Goal: Transaction & Acquisition: Purchase product/service

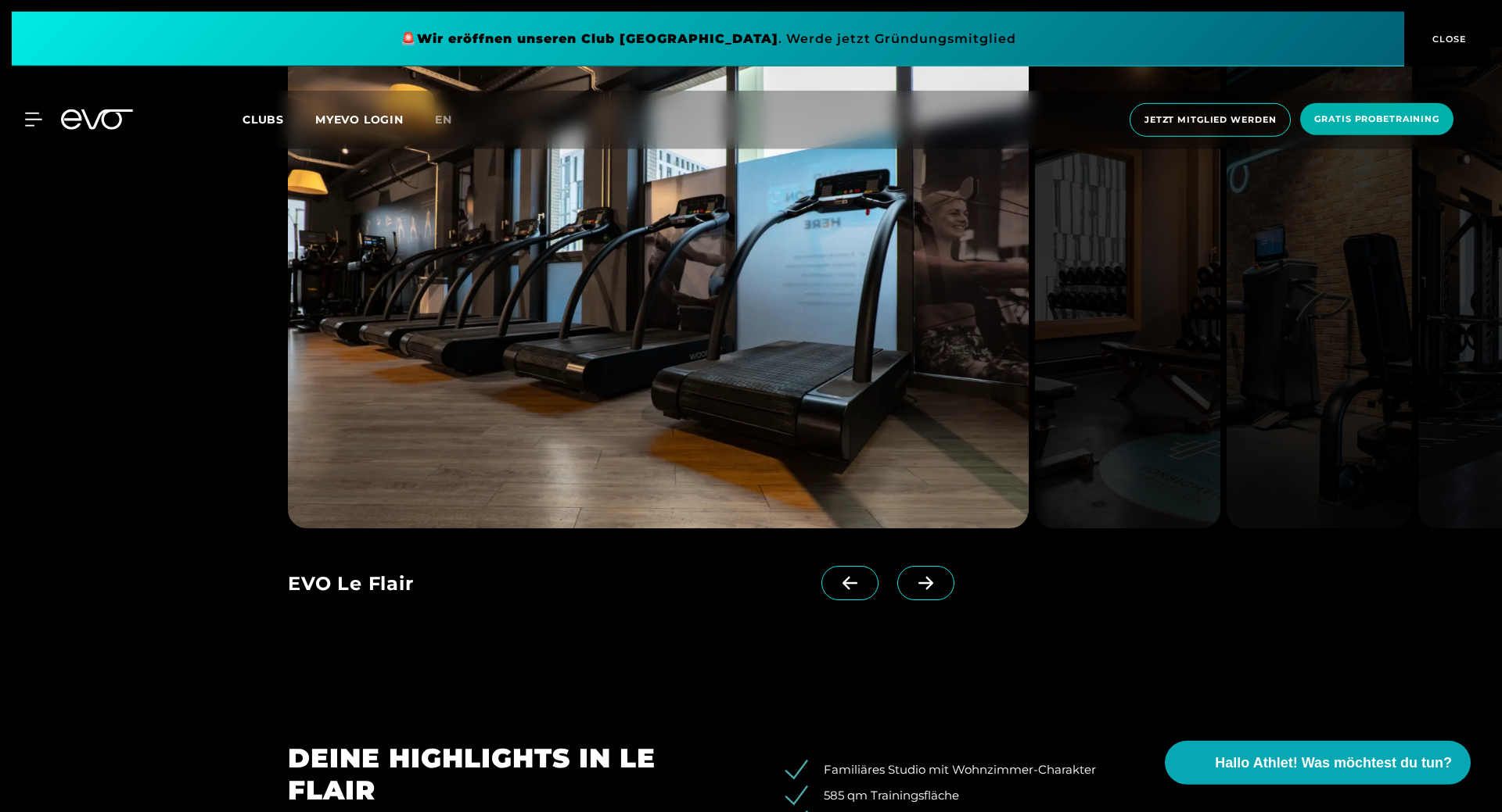
scroll to position [1595, 0]
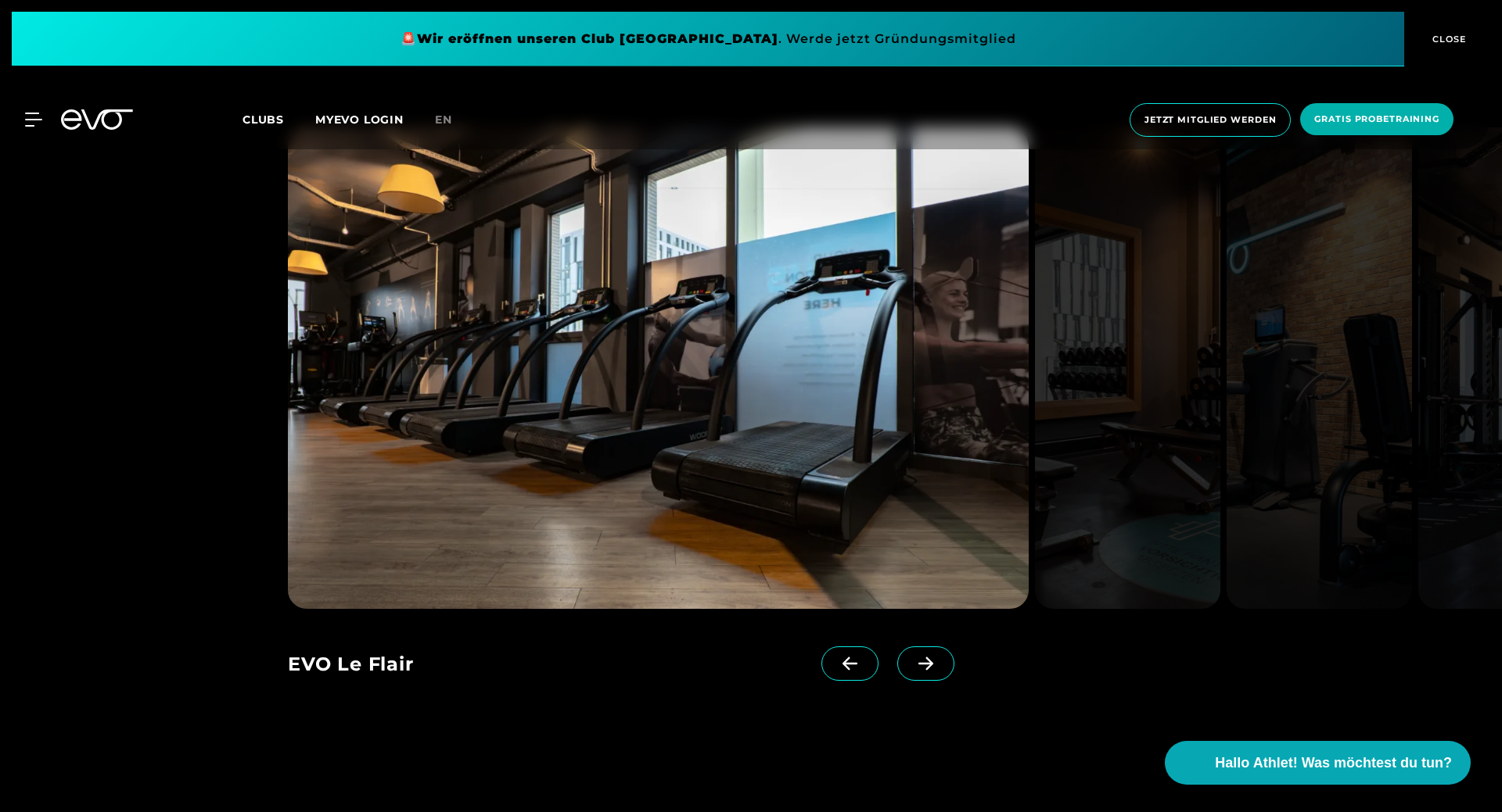
click at [933, 674] on span at bounding box center [926, 664] width 57 height 34
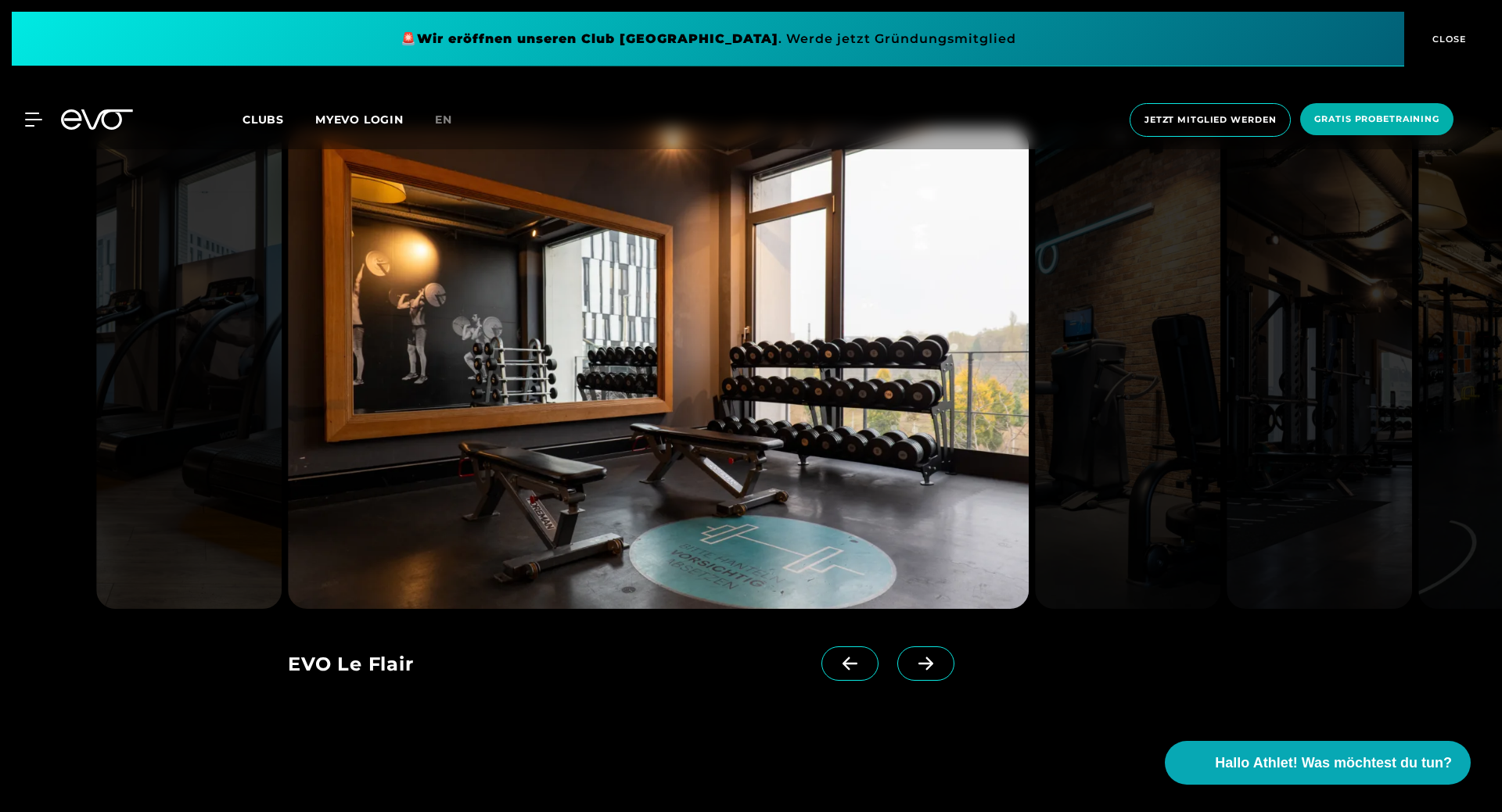
click at [933, 674] on span at bounding box center [926, 664] width 57 height 34
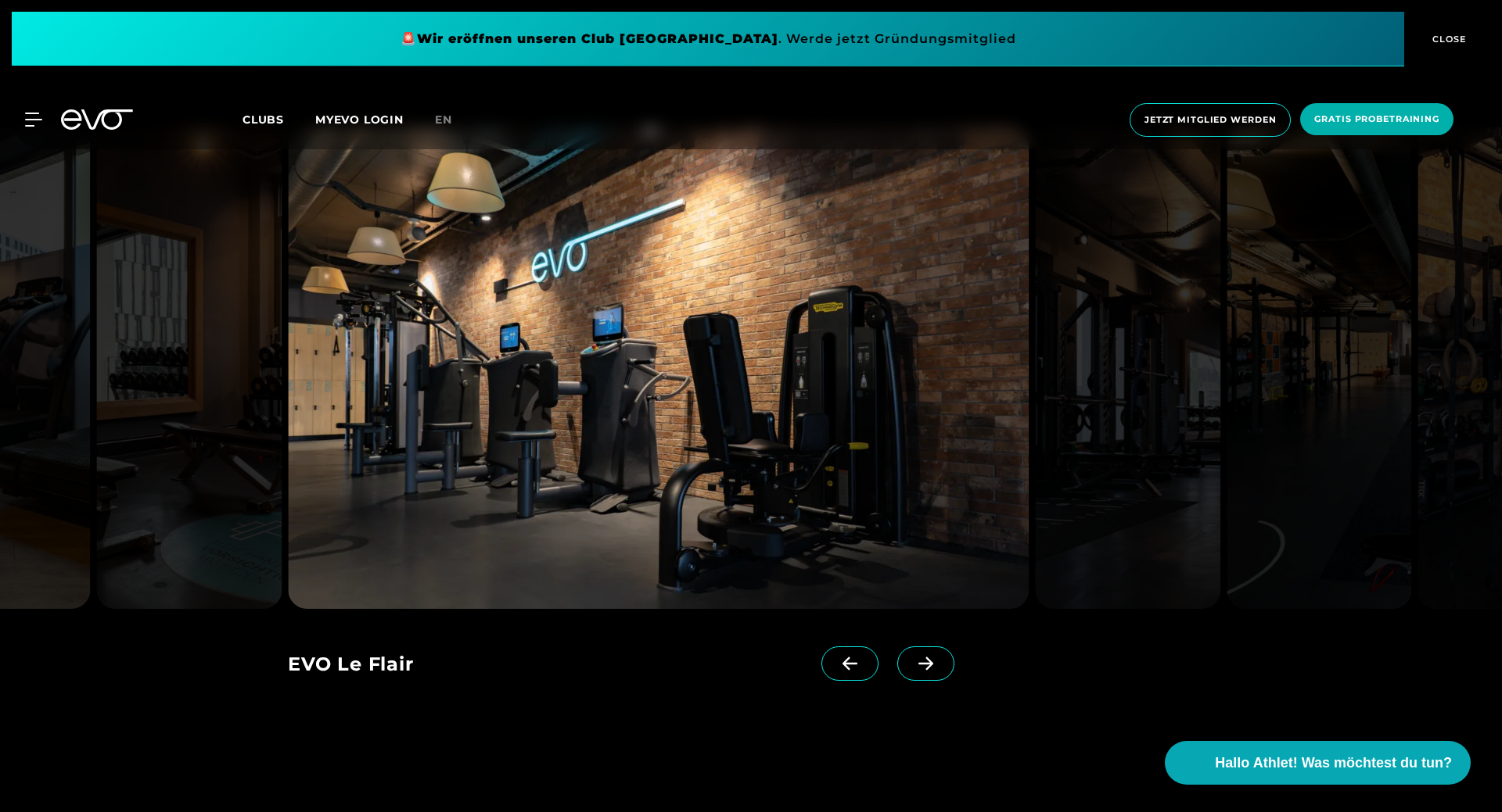
click at [933, 674] on span at bounding box center [926, 664] width 57 height 34
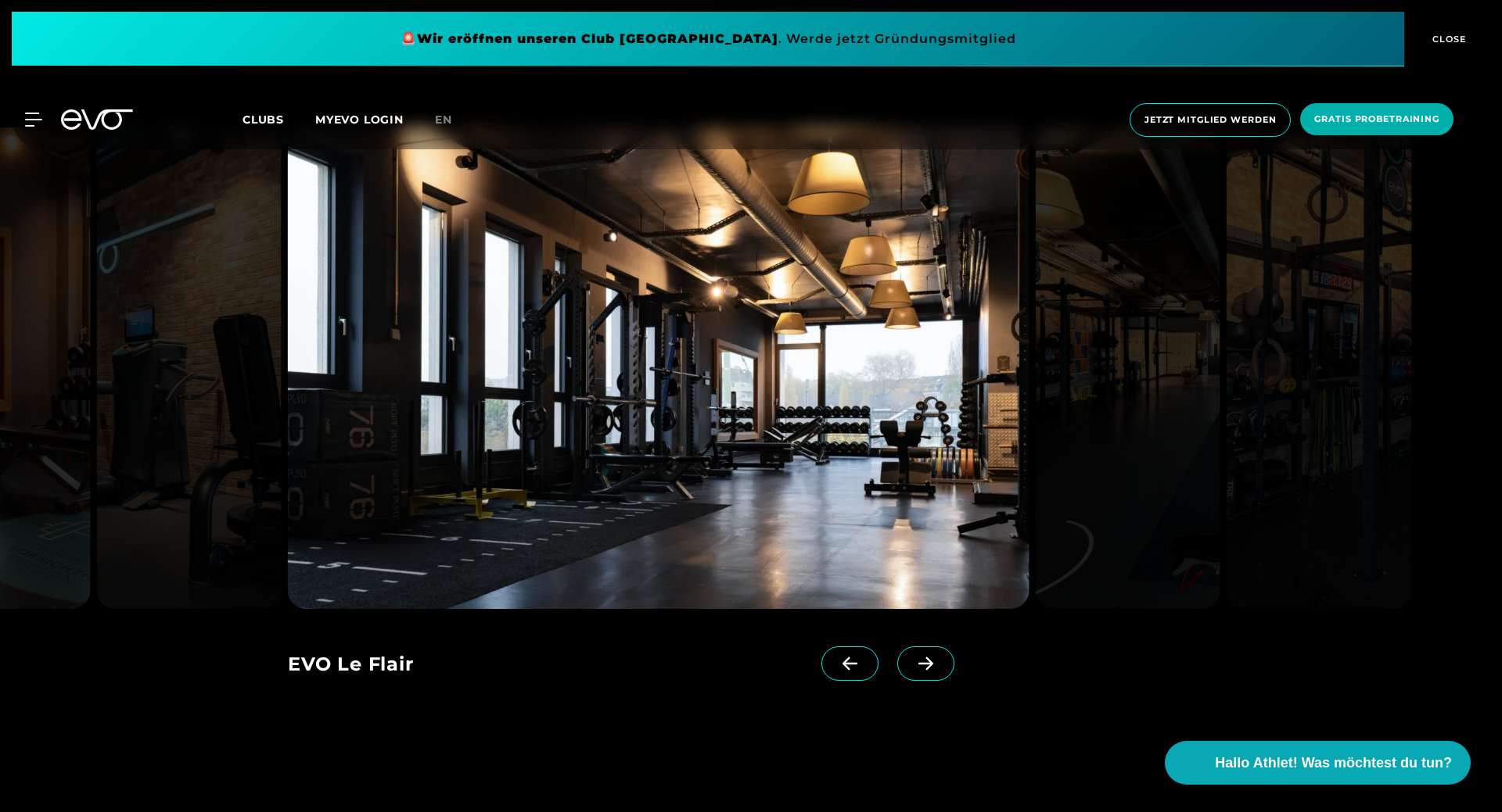
click at [933, 674] on span at bounding box center [926, 664] width 57 height 34
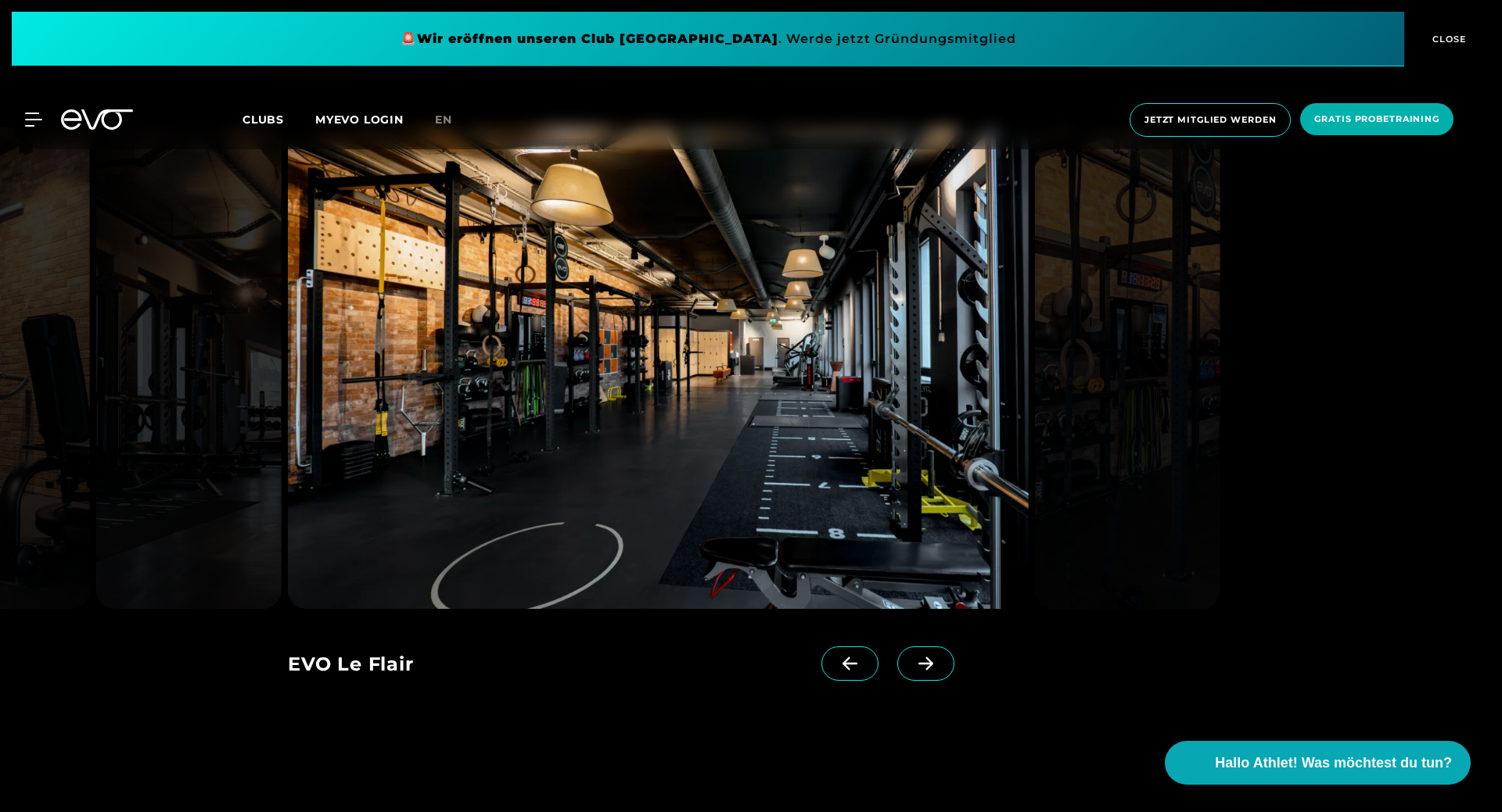
click at [23, 109] on div "MyEVO Login Über EVO Mitgliedschaften Probetraining TAGESPASS EVO Studios [GEOG…" at bounding box center [750, 120] width 1496 height 58
click at [29, 116] on icon at bounding box center [36, 119] width 22 height 14
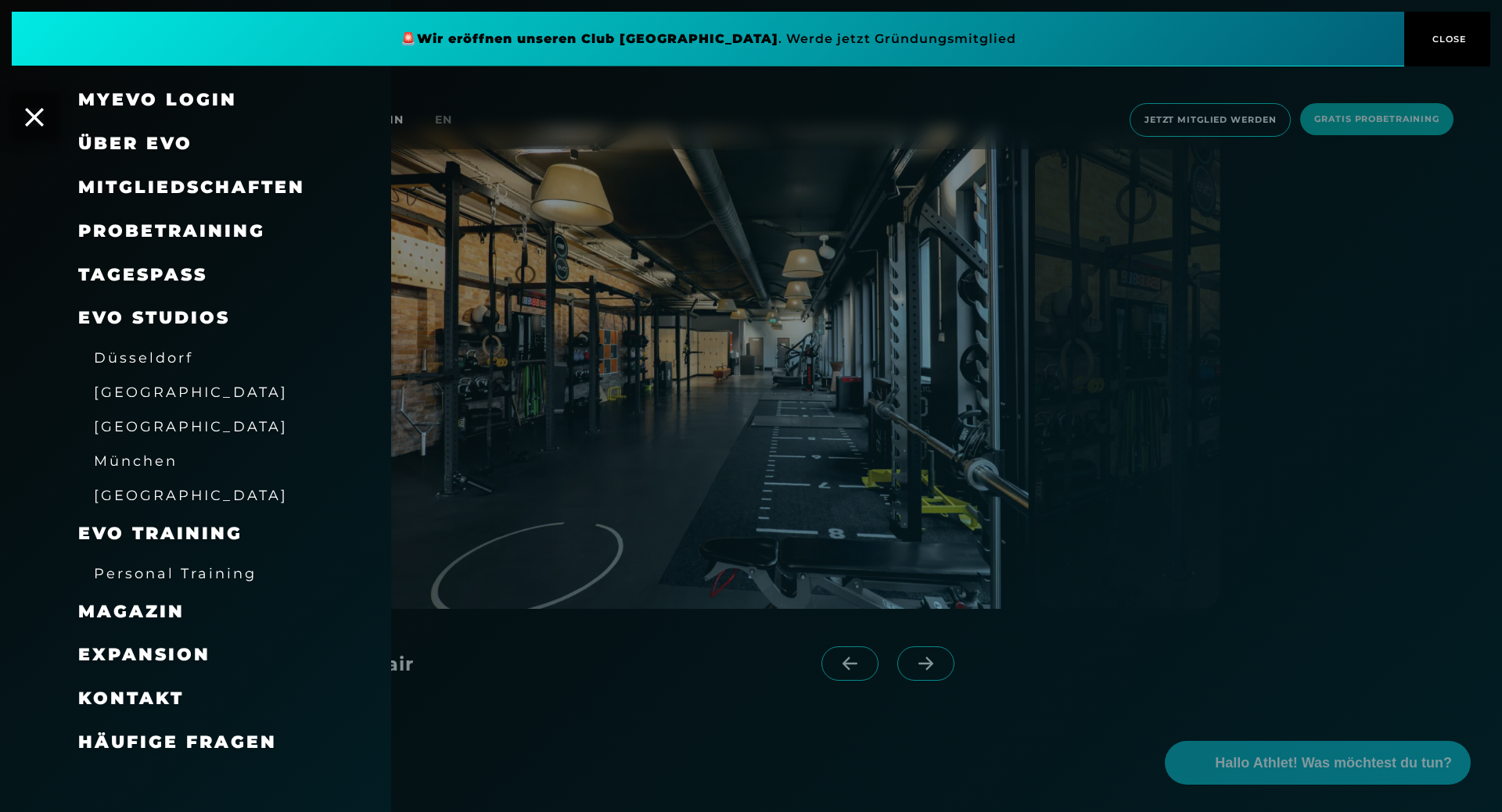
click at [210, 187] on span "Mitgliedschaften" at bounding box center [191, 187] width 227 height 21
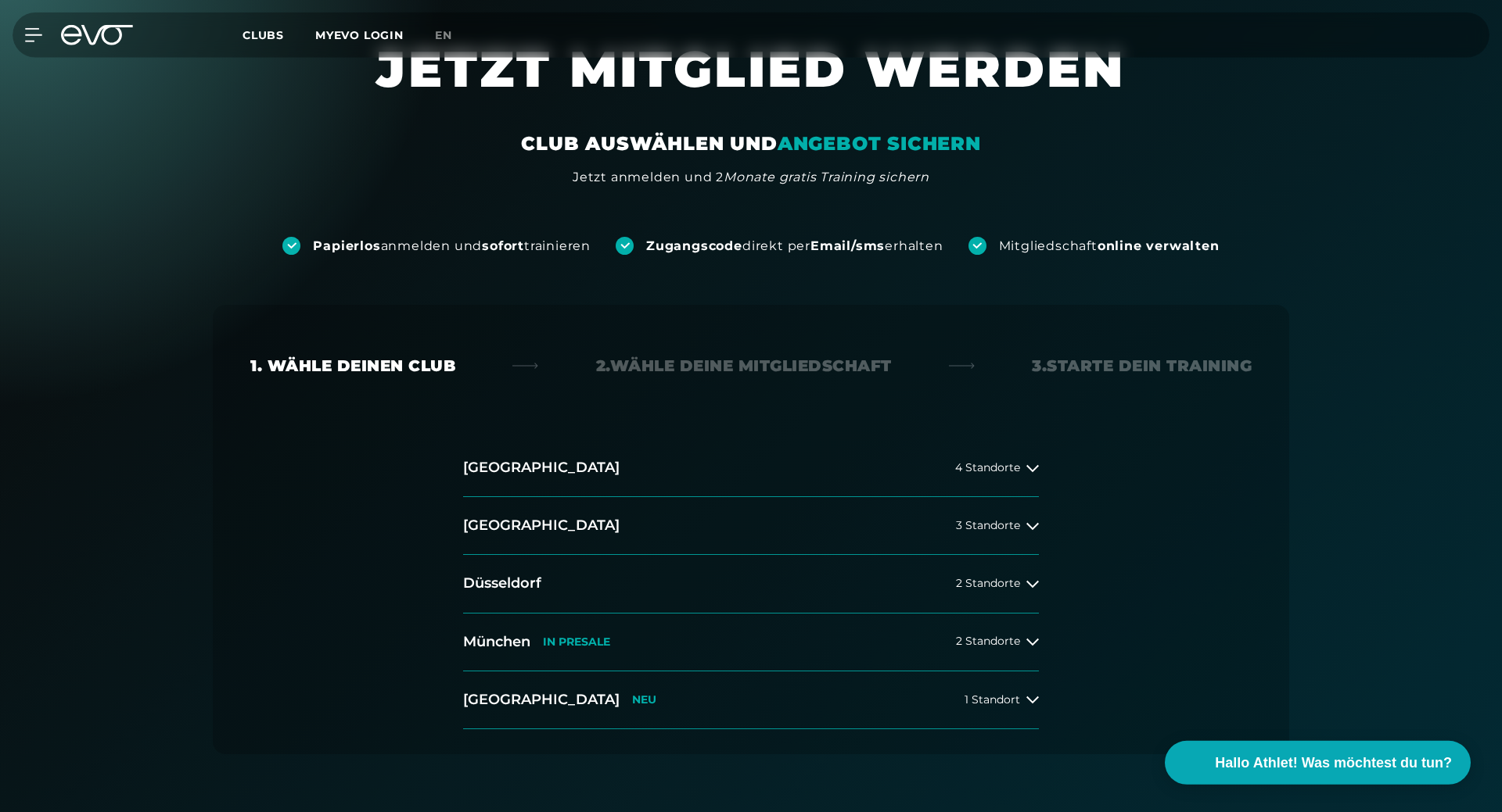
scroll to position [80, 0]
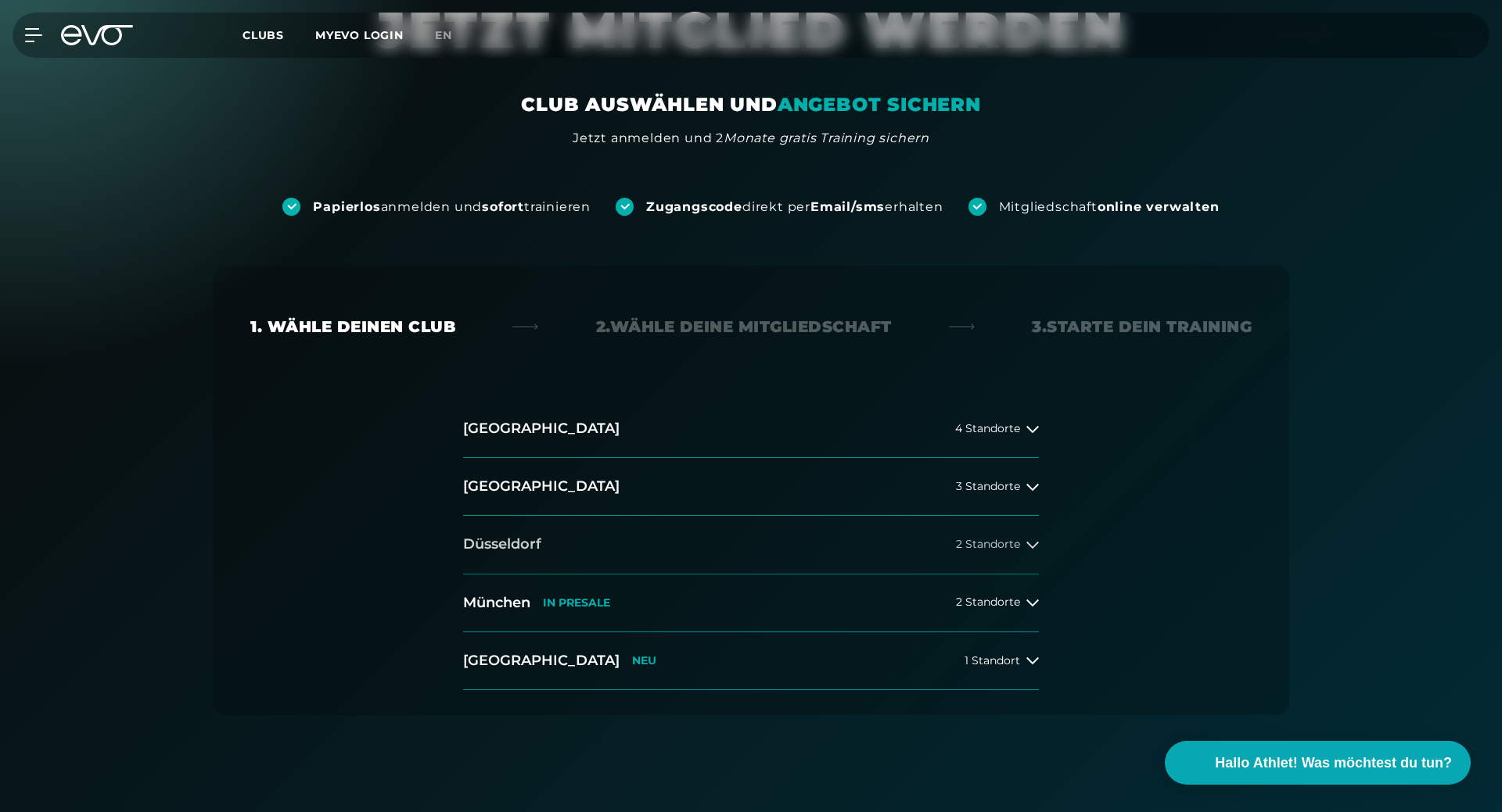
click at [1033, 547] on icon at bounding box center [1032, 546] width 12 height 7
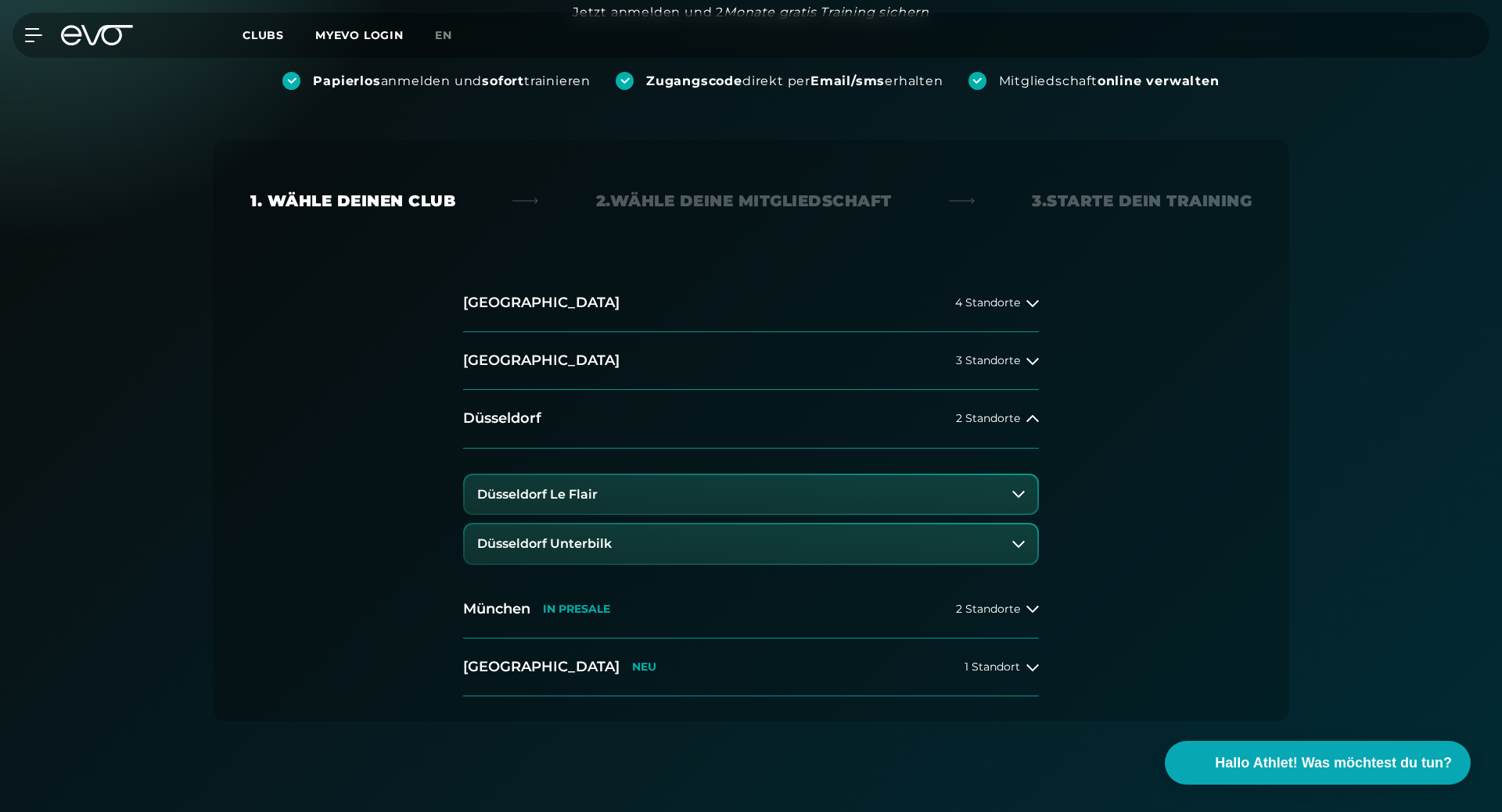
scroll to position [239, 0]
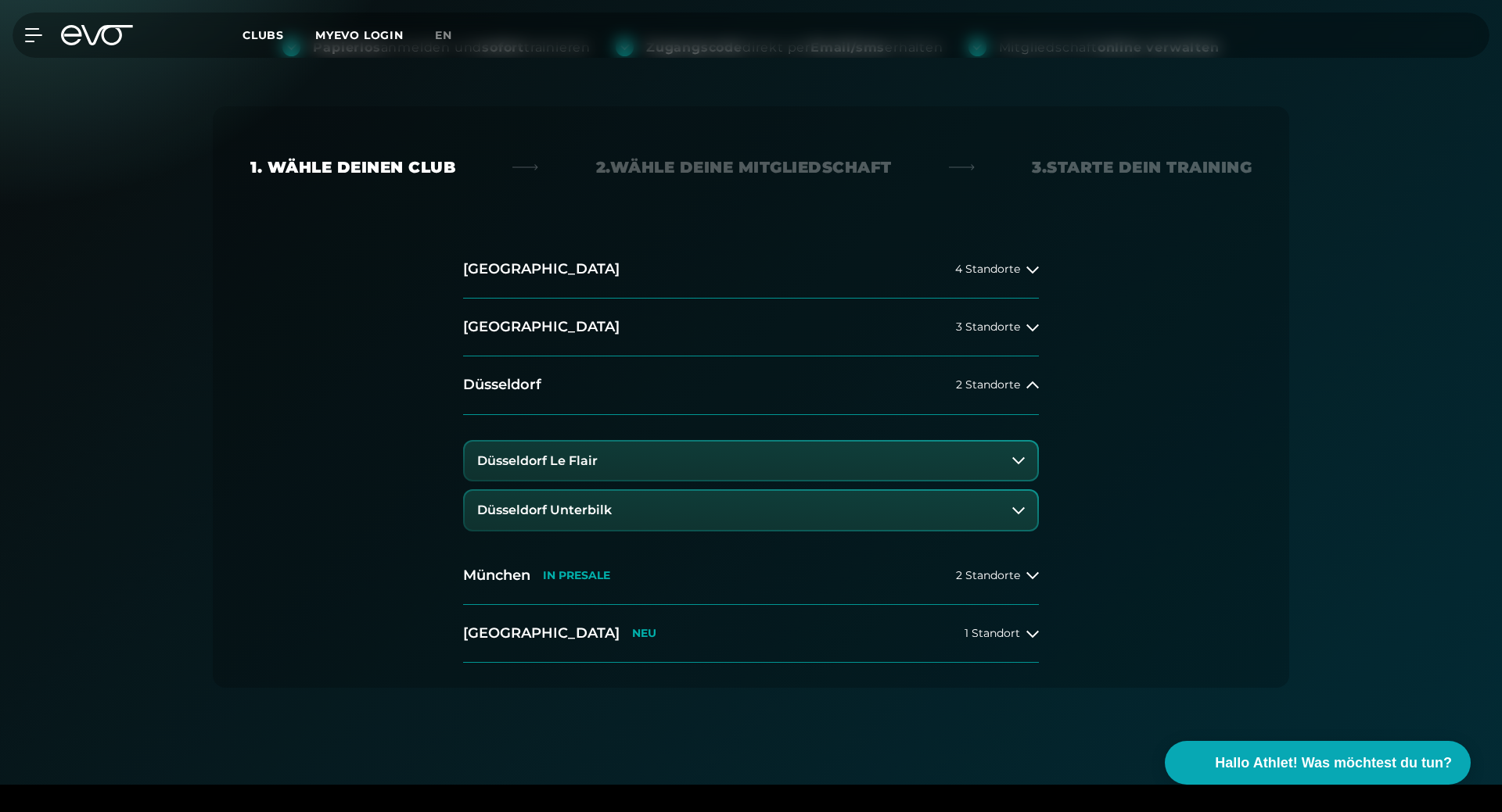
click at [998, 459] on button "Düsseldorf Le Flair" at bounding box center [751, 462] width 573 height 39
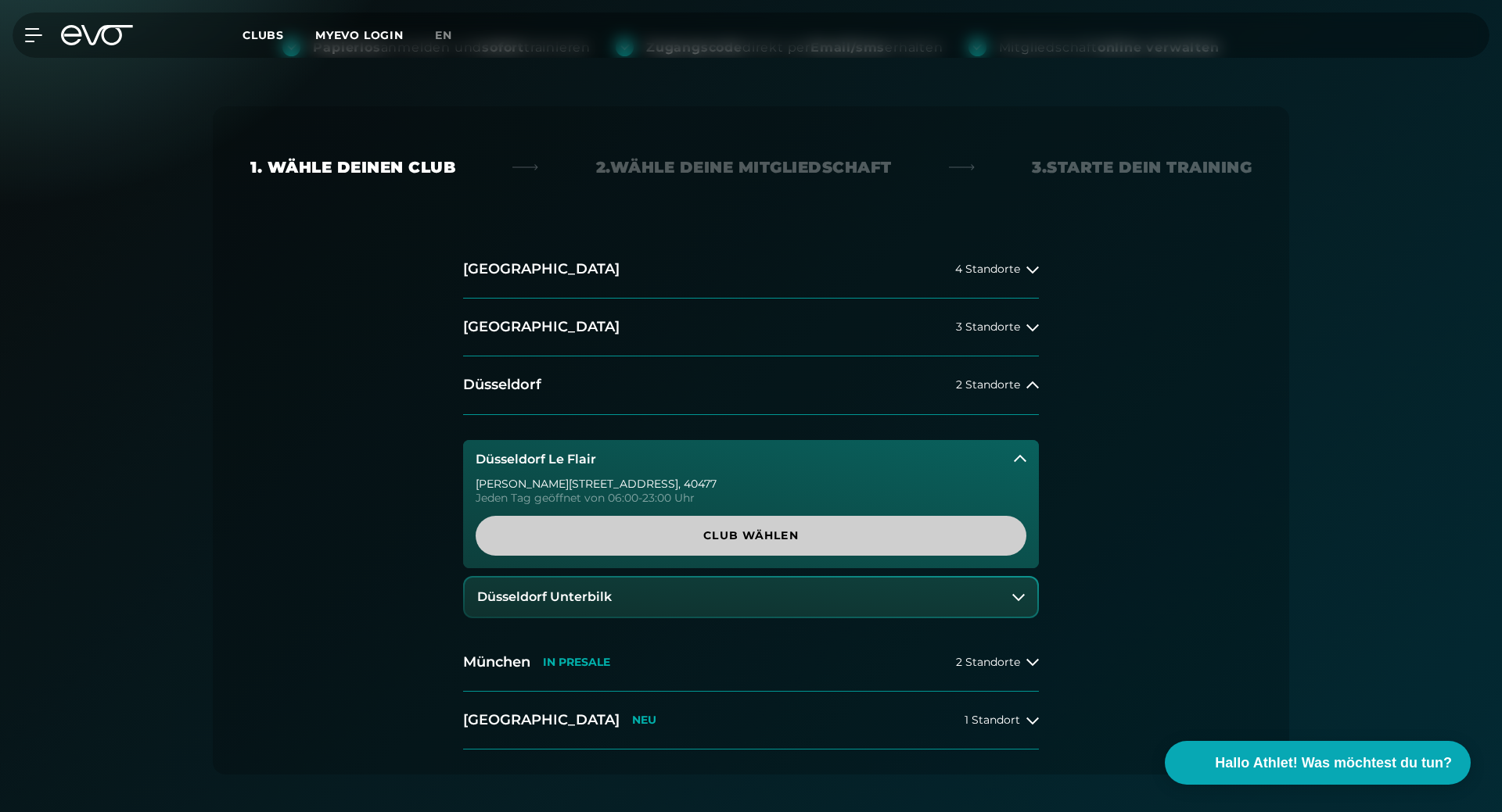
click at [803, 532] on span "Club wählen" at bounding box center [750, 536] width 476 height 17
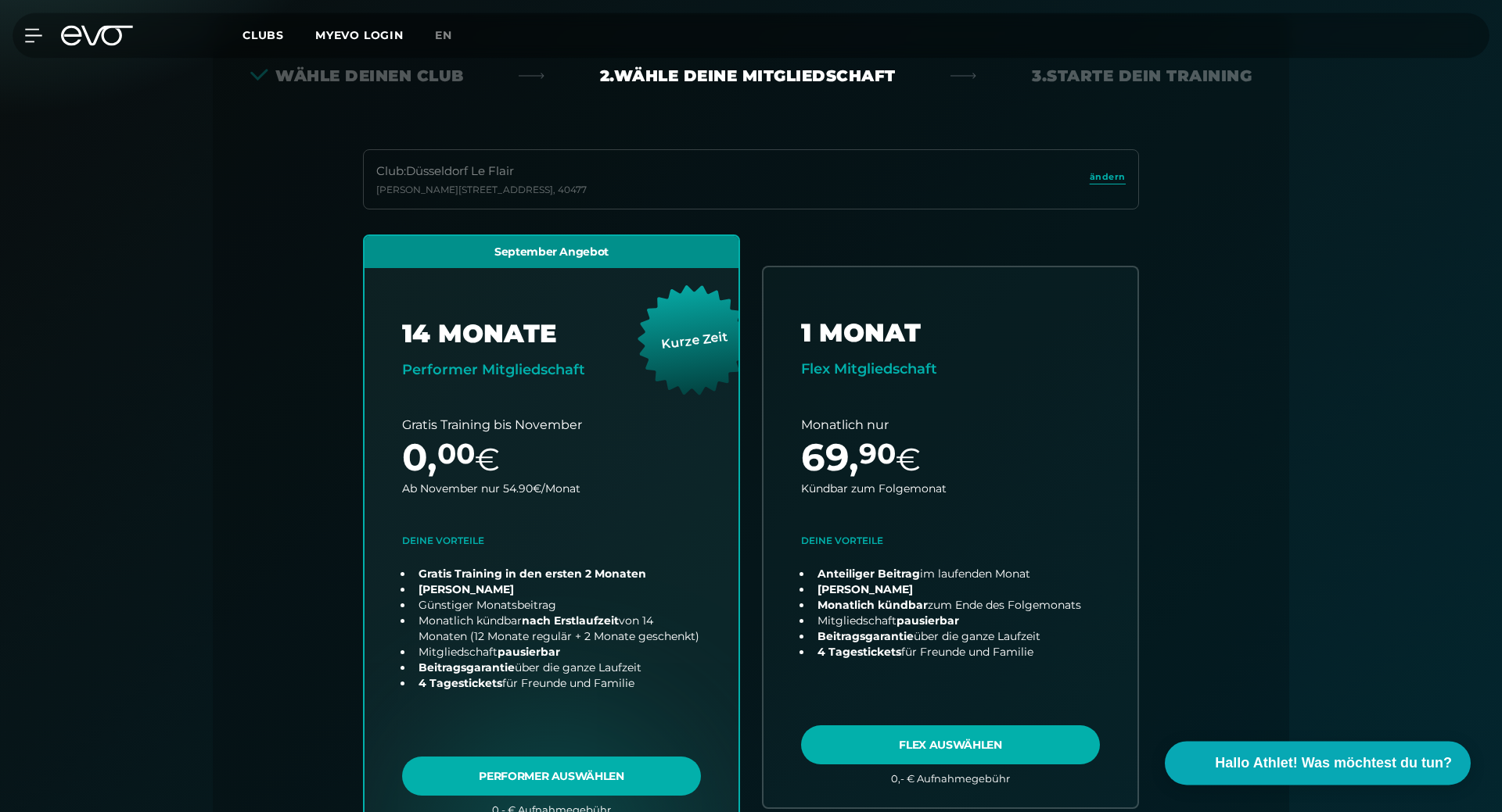
scroll to position [411, 0]
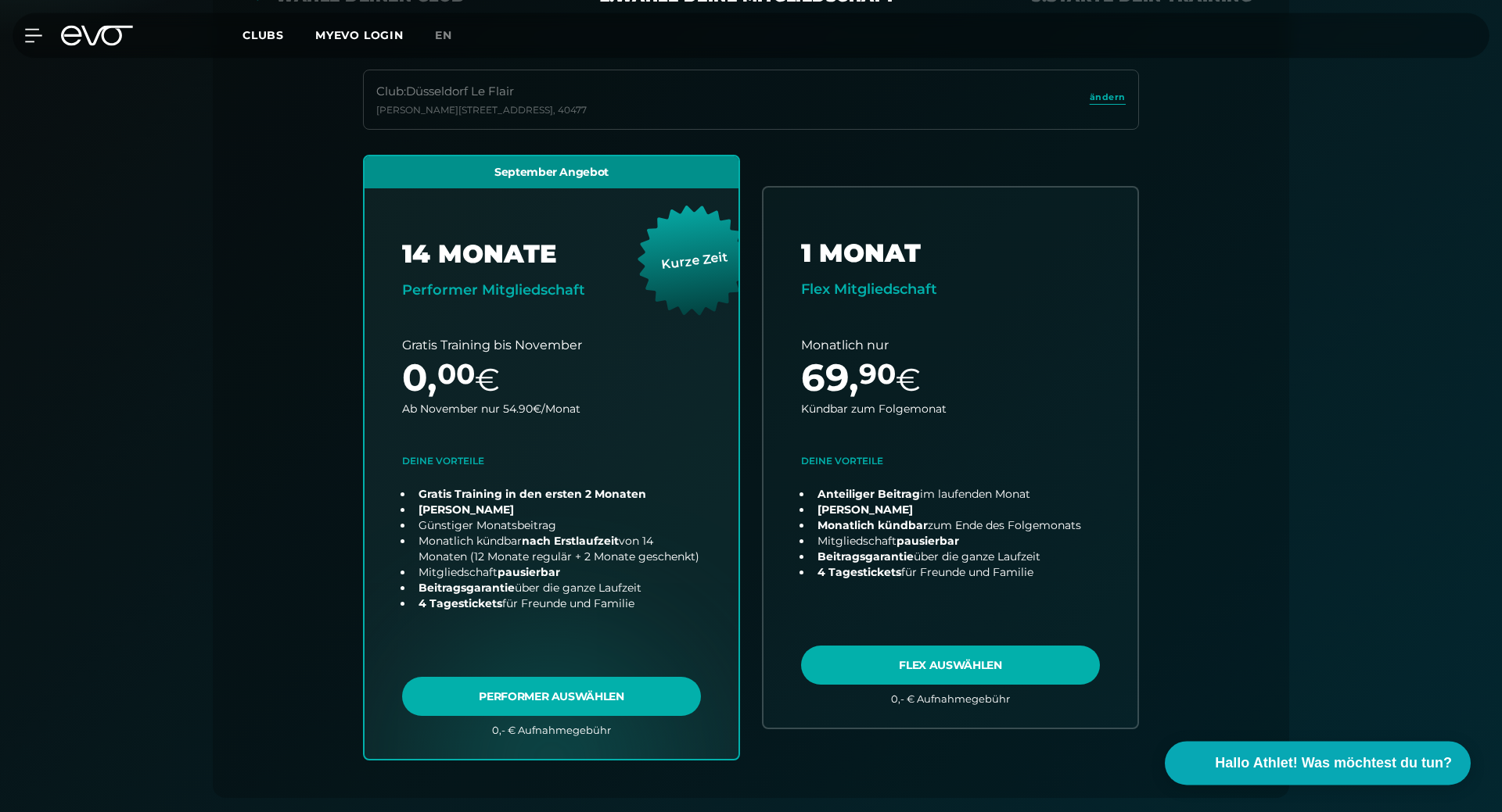
click at [45, 32] on div "MyEVO Login Über EVO Mitgliedschaften Probetraining TAGESPASS EVO Studios [GEOG…" at bounding box center [24, 34] width 55 height 14
click at [36, 32] on icon at bounding box center [36, 34] width 22 height 14
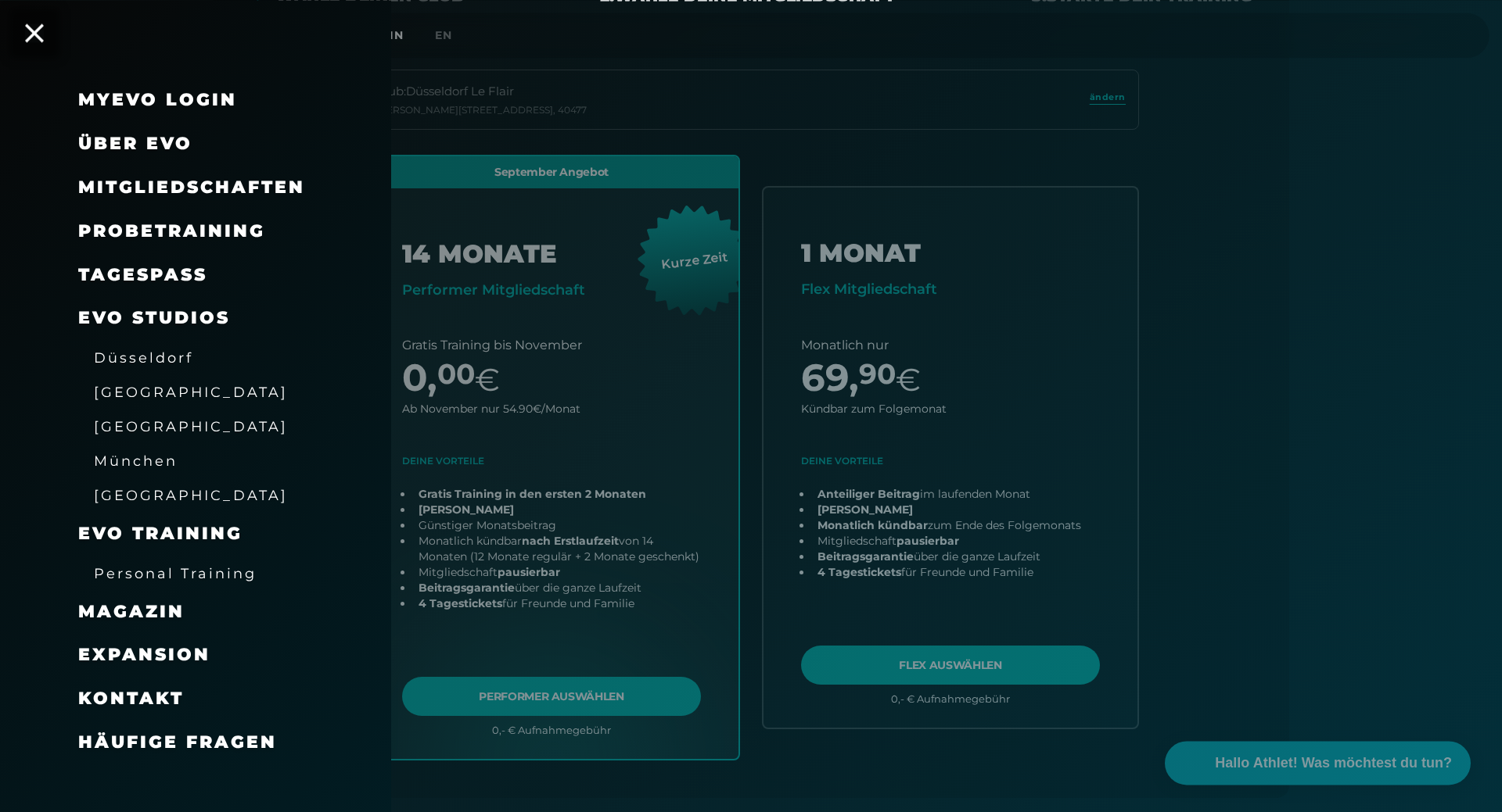
click at [144, 353] on span "Düsseldorf" at bounding box center [143, 358] width 99 height 17
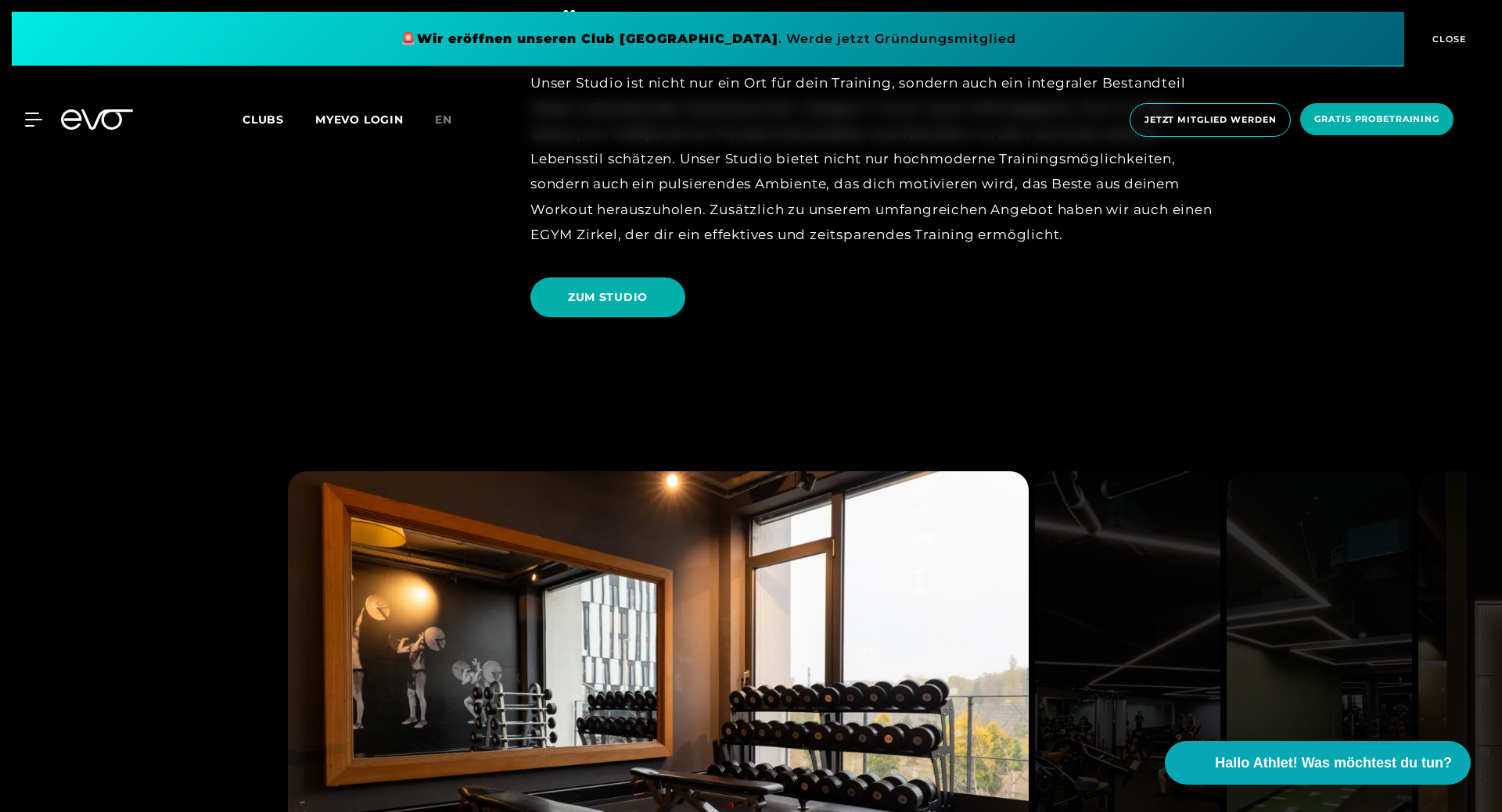
scroll to position [3111, 0]
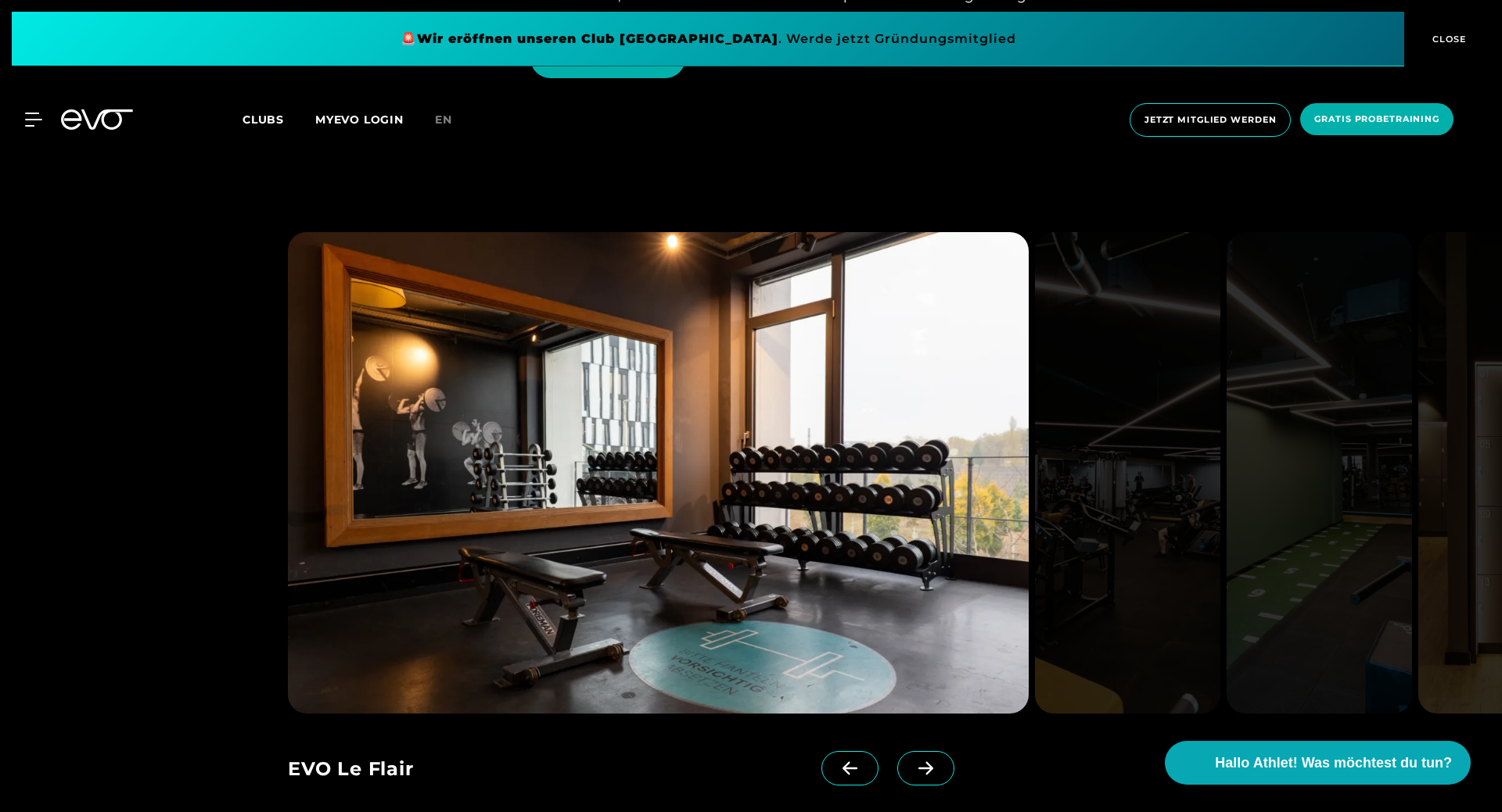
click at [921, 765] on icon at bounding box center [926, 768] width 28 height 14
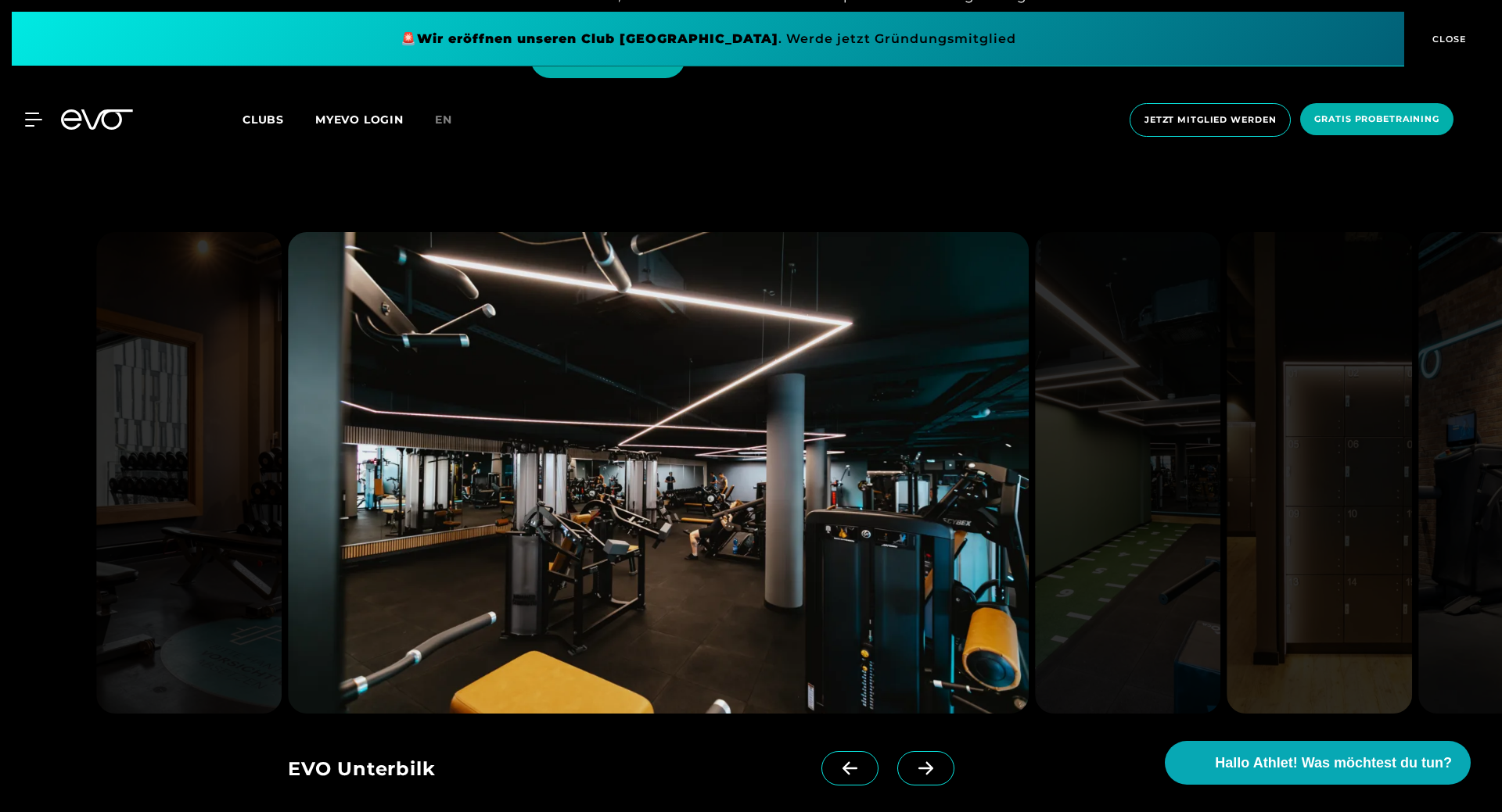
click at [921, 765] on icon at bounding box center [926, 768] width 28 height 14
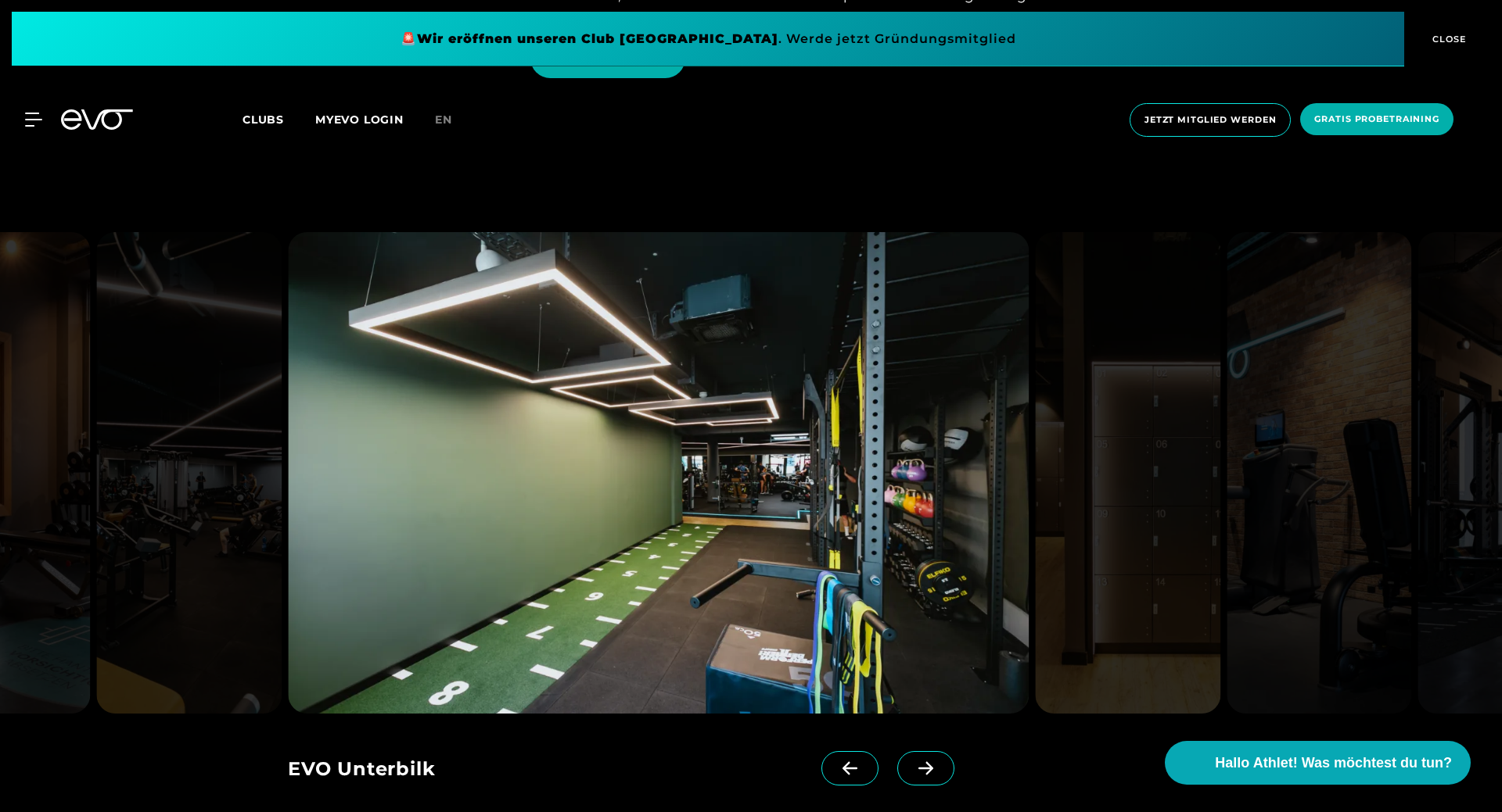
click at [921, 765] on icon at bounding box center [926, 768] width 28 height 14
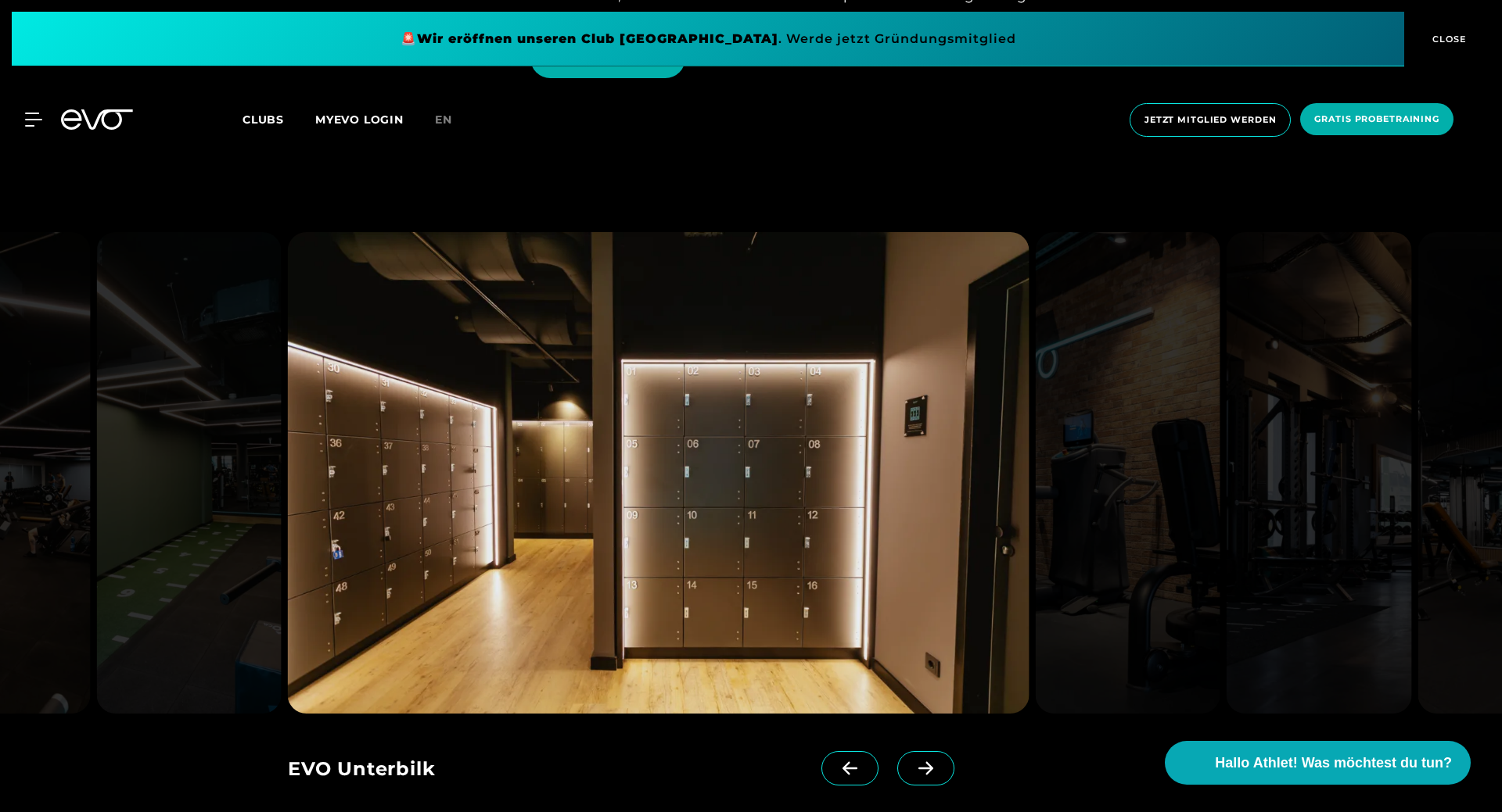
click at [921, 765] on icon at bounding box center [926, 768] width 28 height 14
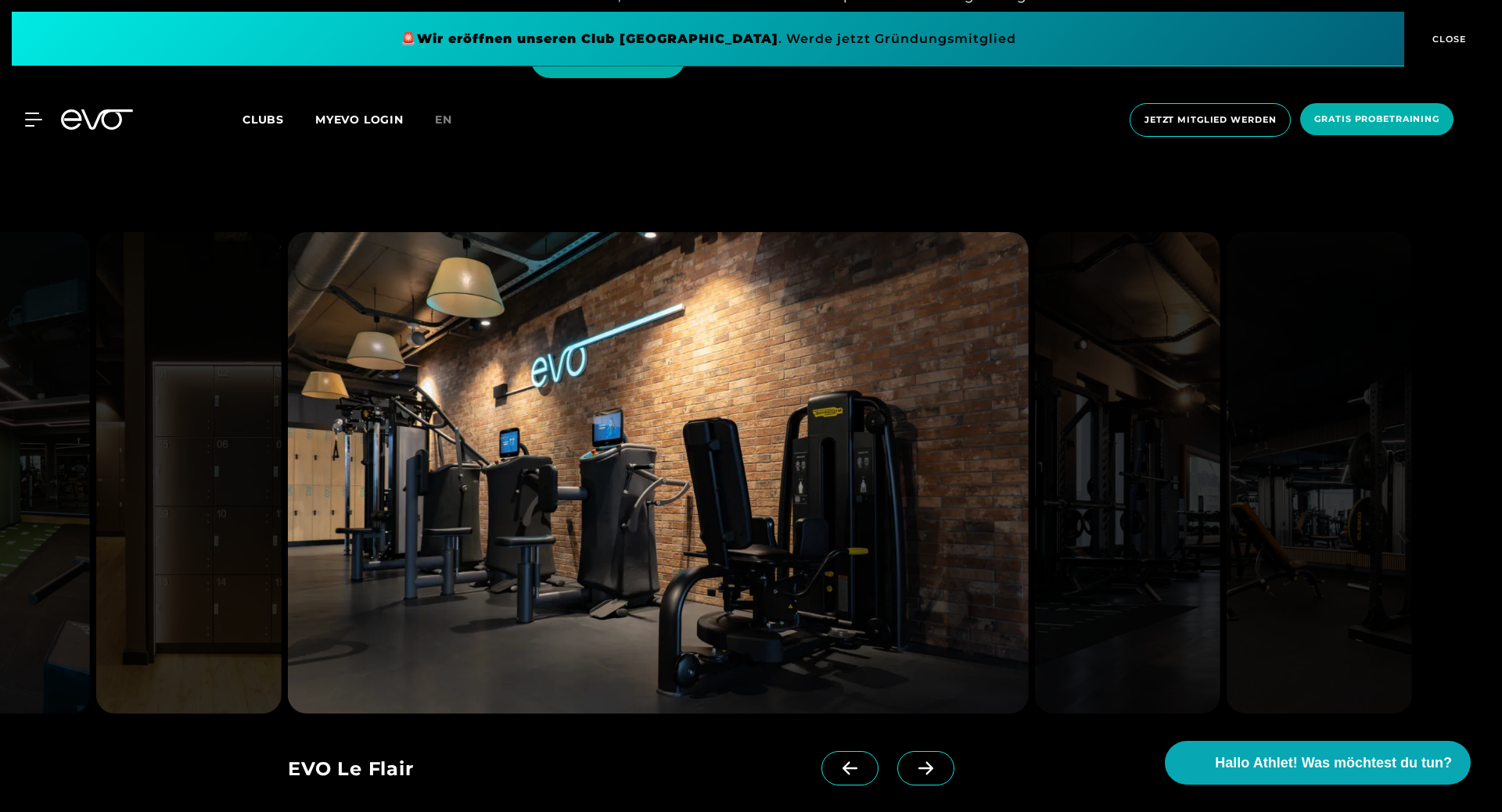
click at [921, 765] on icon at bounding box center [926, 768] width 28 height 14
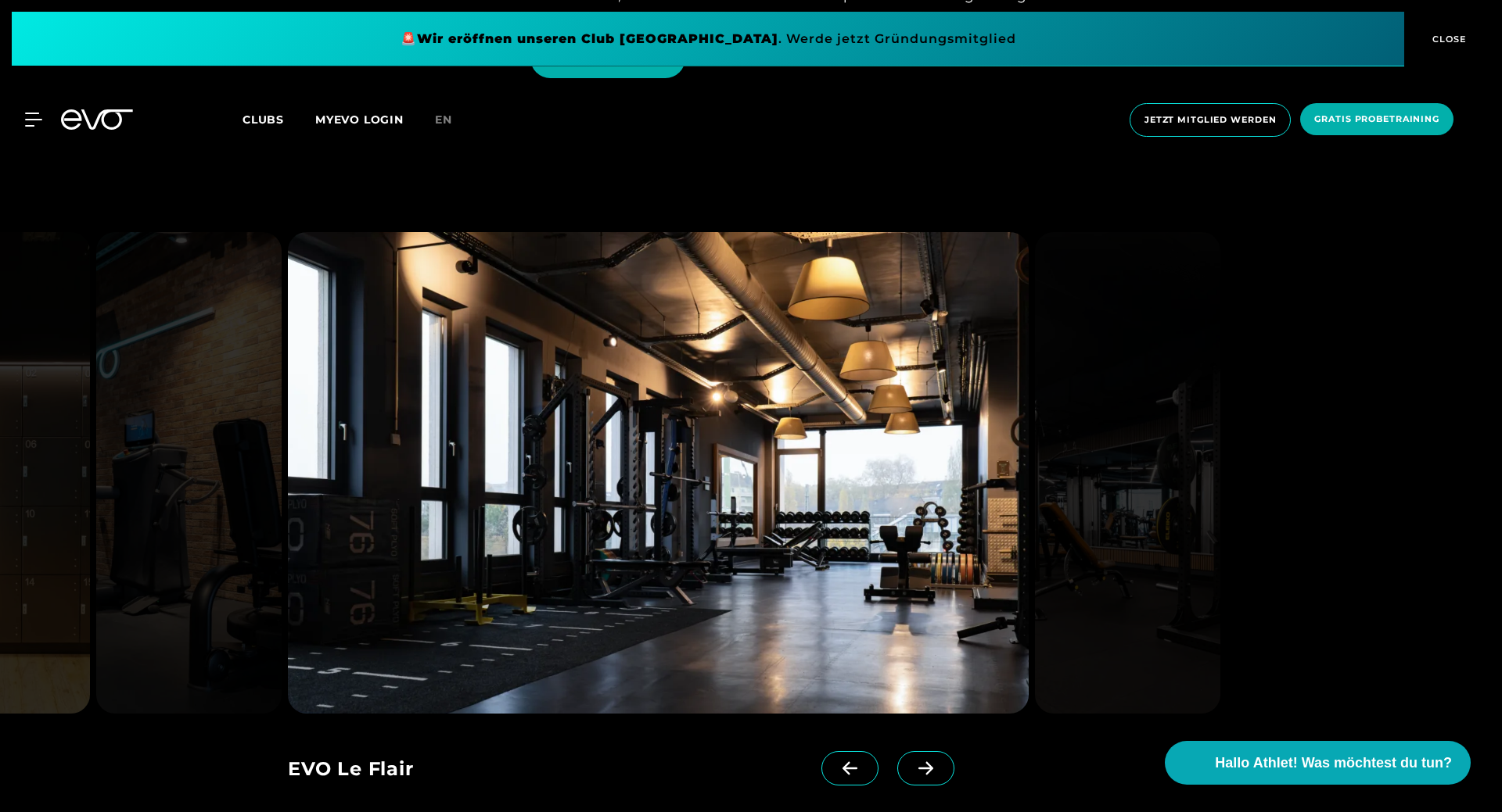
click at [921, 765] on icon at bounding box center [926, 768] width 28 height 14
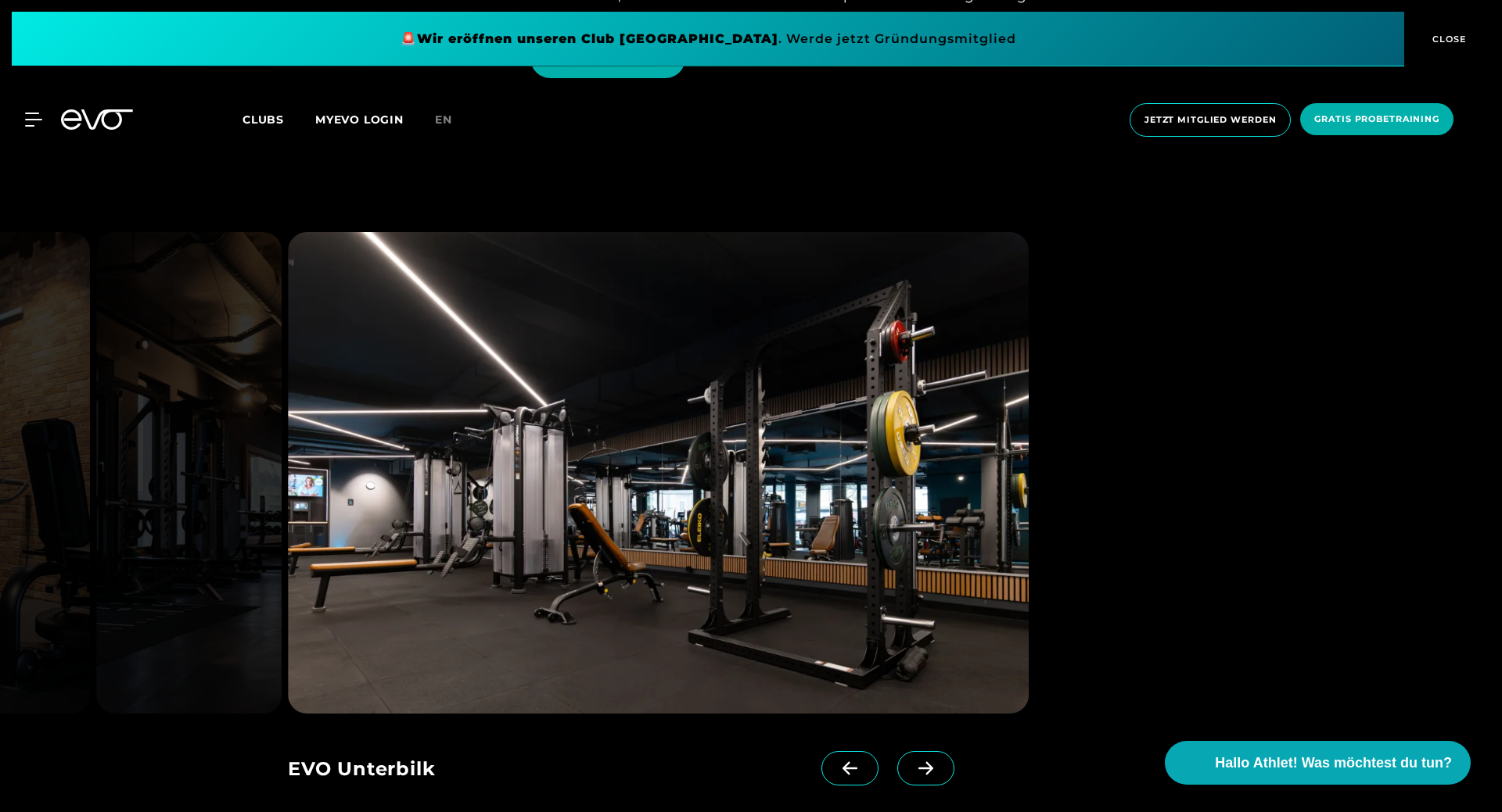
click at [921, 765] on icon at bounding box center [926, 768] width 28 height 14
